Goal: Navigation & Orientation: Find specific page/section

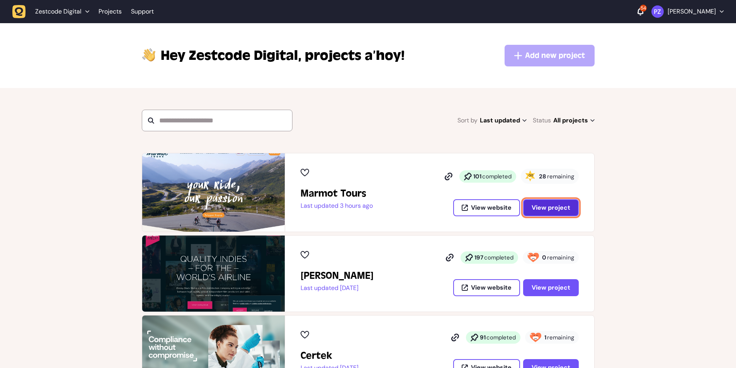
click at [546, 208] on span "View project" at bounding box center [551, 208] width 39 height 6
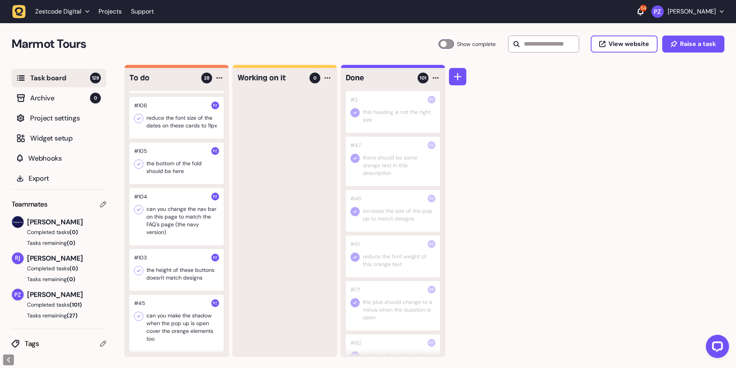
scroll to position [0, 0]
click at [167, 309] on div at bounding box center [176, 323] width 94 height 57
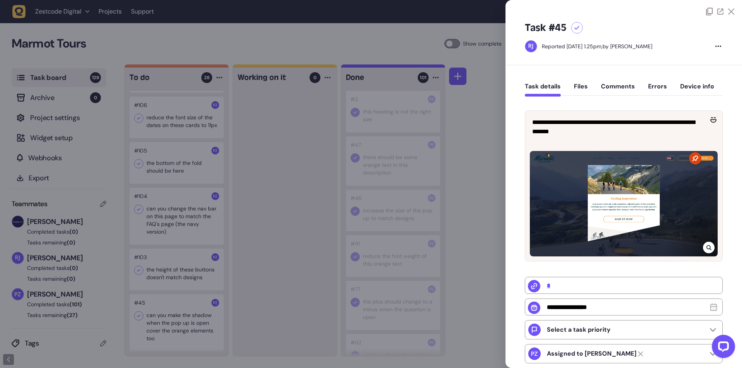
click at [301, 291] on div at bounding box center [371, 184] width 742 height 368
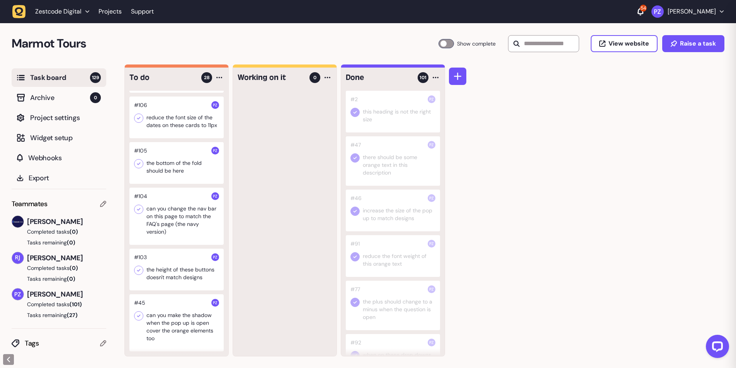
click at [166, 270] on div at bounding box center [176, 270] width 94 height 42
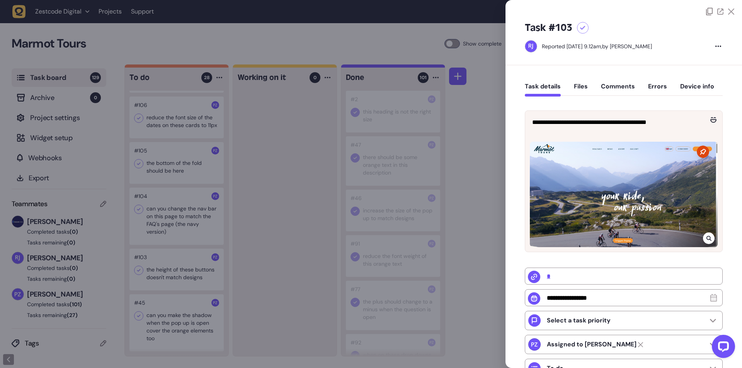
click at [237, 278] on div at bounding box center [371, 184] width 742 height 368
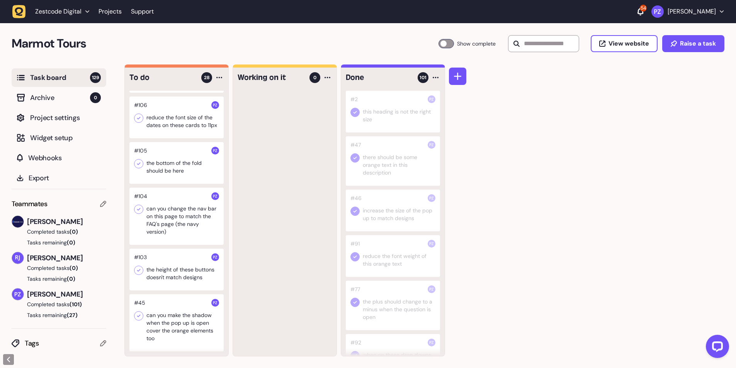
click at [176, 227] on div at bounding box center [176, 216] width 94 height 57
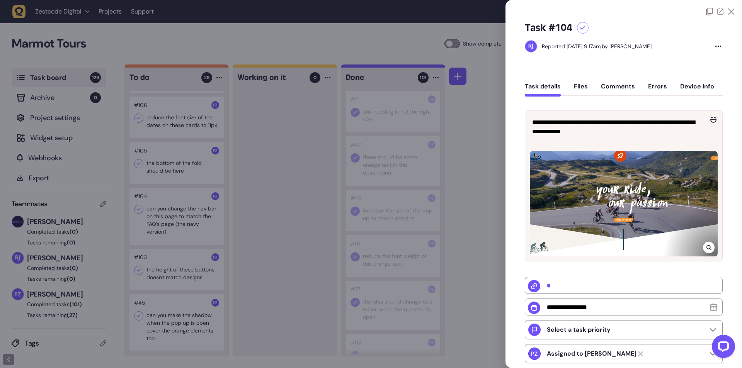
click at [247, 246] on div at bounding box center [371, 184] width 742 height 368
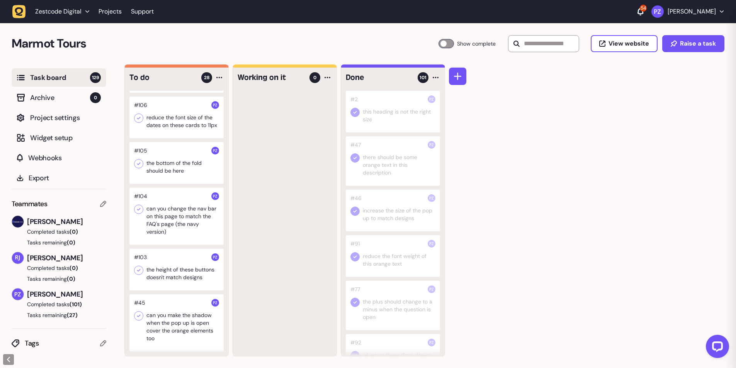
scroll to position [1159, 0]
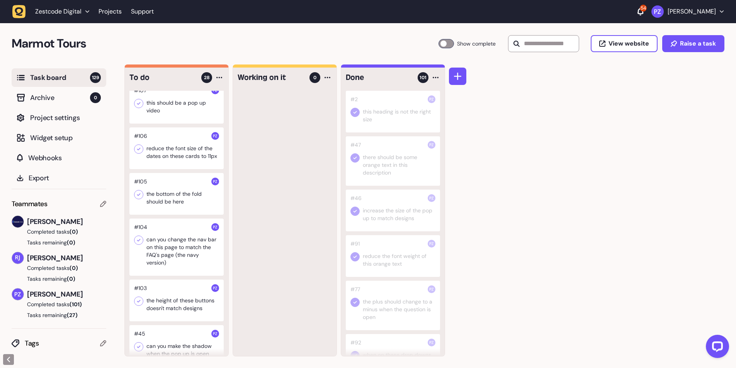
click at [170, 209] on div at bounding box center [176, 194] width 94 height 42
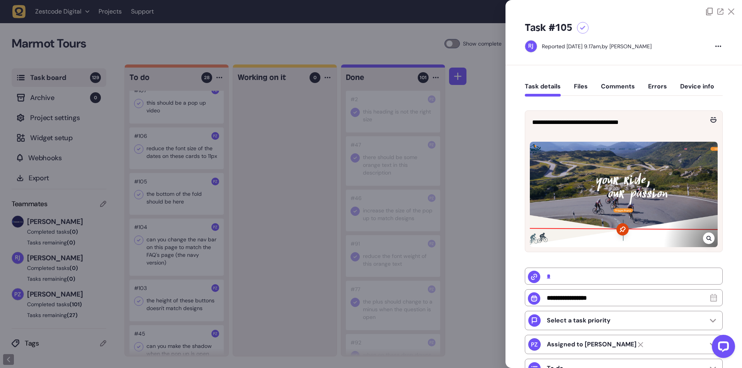
click at [248, 217] on div at bounding box center [371, 184] width 742 height 368
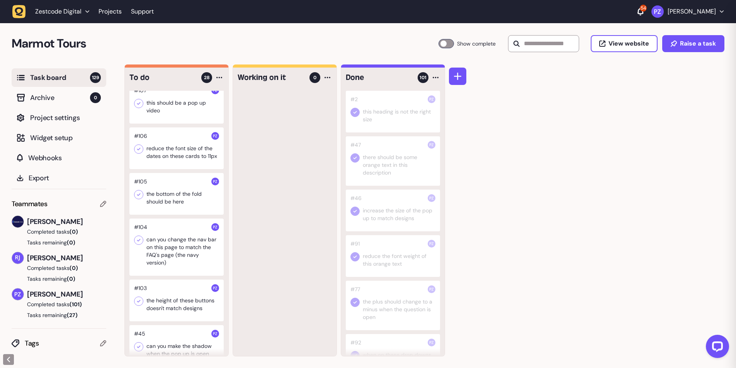
click at [168, 161] on div at bounding box center [176, 149] width 94 height 42
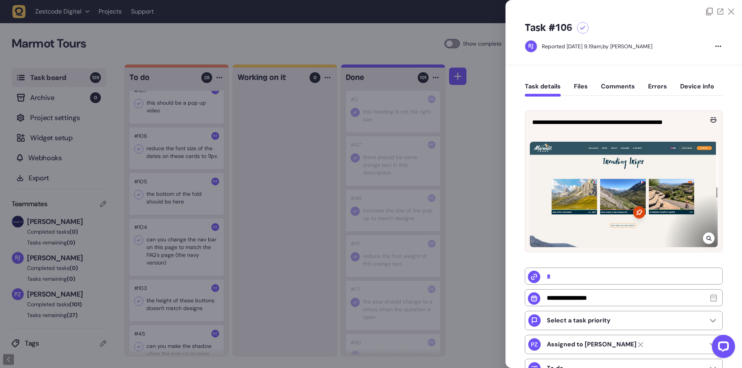
click at [264, 205] on div at bounding box center [371, 184] width 742 height 368
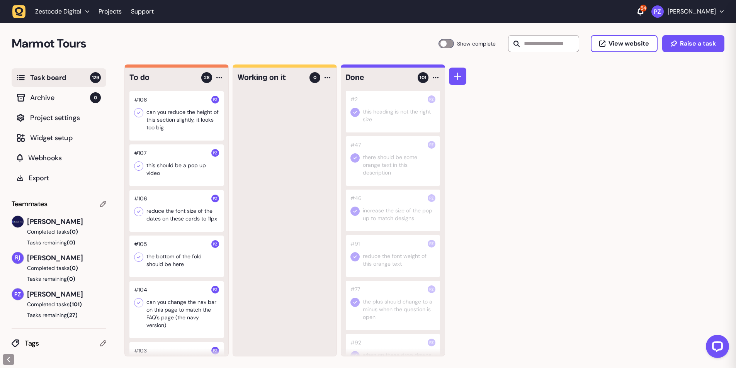
scroll to position [1005, 0]
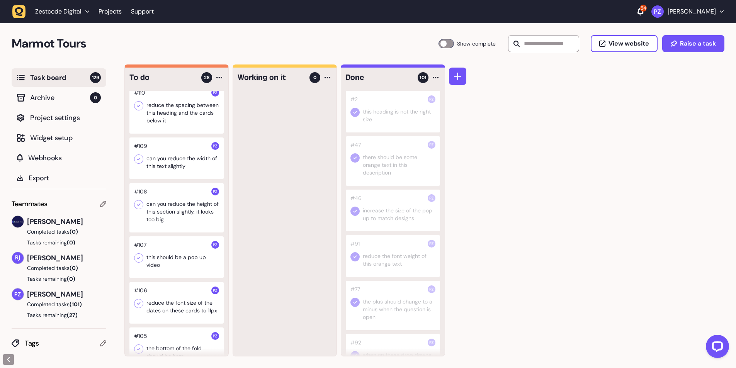
click at [183, 233] on div at bounding box center [176, 207] width 94 height 49
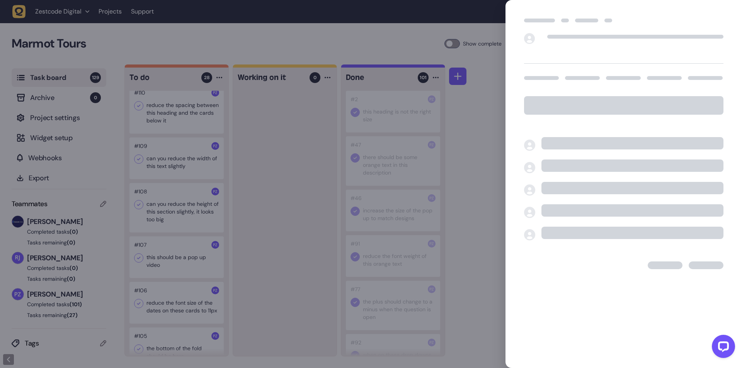
click at [197, 279] on div at bounding box center [371, 184] width 742 height 368
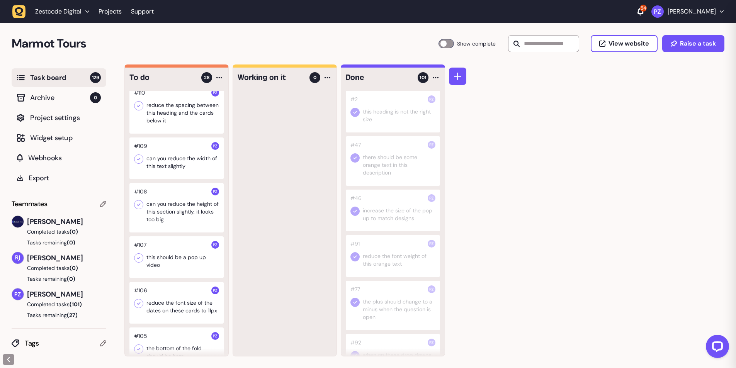
click at [191, 275] on div at bounding box center [176, 258] width 94 height 42
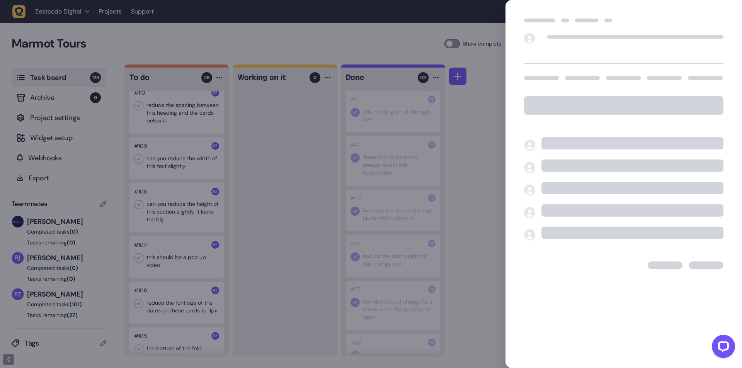
click at [262, 273] on div at bounding box center [371, 184] width 742 height 368
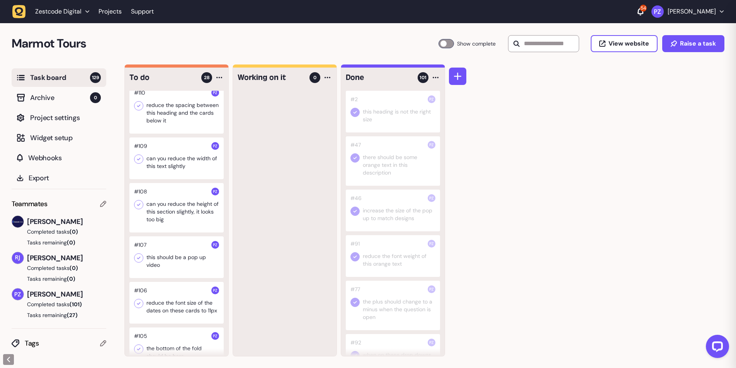
click at [182, 206] on div at bounding box center [176, 207] width 94 height 49
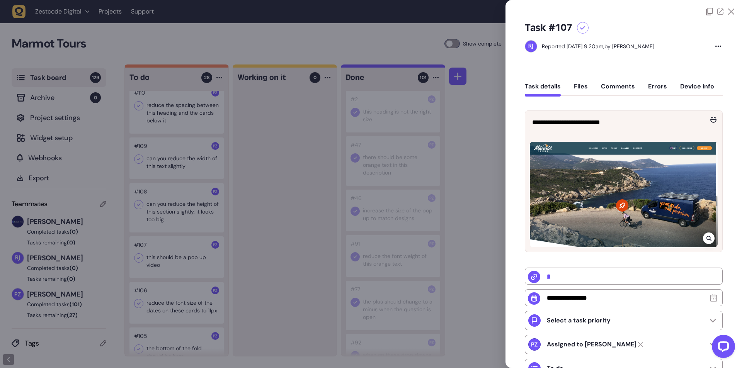
click at [186, 207] on div at bounding box center [371, 184] width 742 height 368
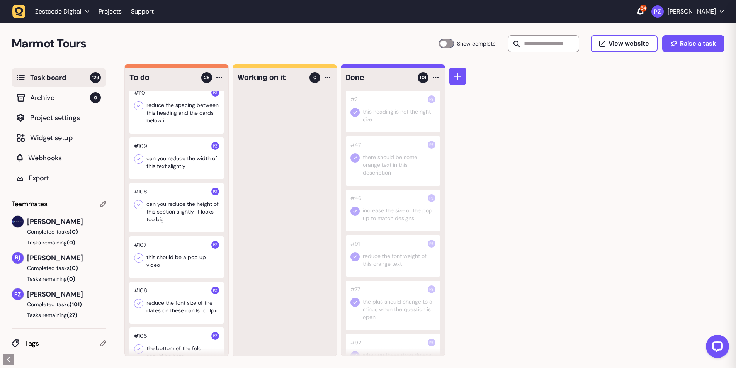
click at [176, 167] on div at bounding box center [176, 159] width 94 height 42
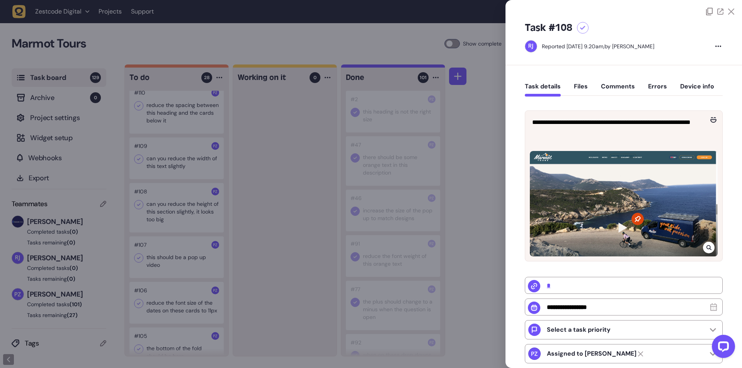
click at [177, 167] on div at bounding box center [371, 184] width 742 height 368
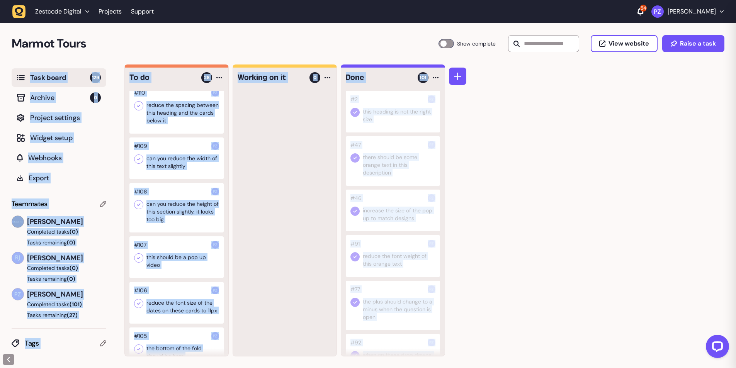
click at [256, 170] on div at bounding box center [285, 224] width 104 height 266
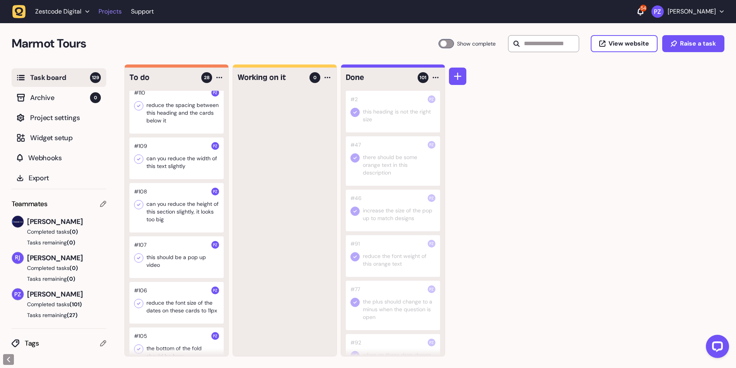
click at [109, 13] on link "Projects" at bounding box center [110, 12] width 23 height 14
